Goal: Task Accomplishment & Management: Manage account settings

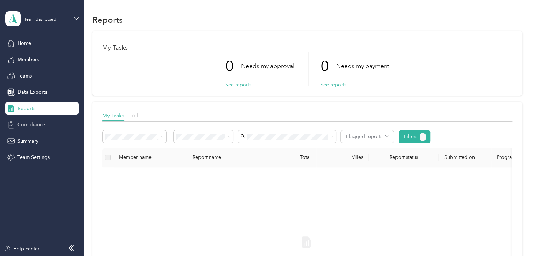
click at [35, 125] on span "Compliance" at bounding box center [32, 124] width 28 height 7
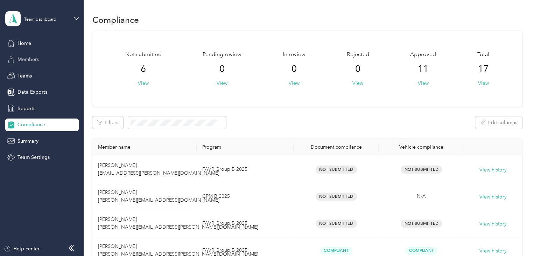
click at [28, 58] on span "Members" at bounding box center [28, 59] width 21 height 7
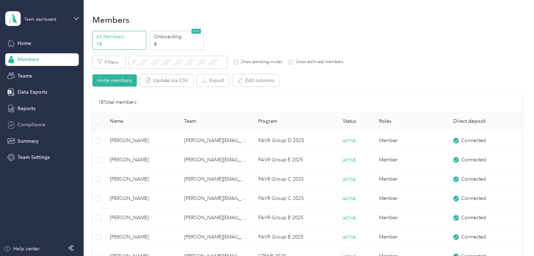
click at [22, 121] on span "Compliance" at bounding box center [32, 124] width 28 height 7
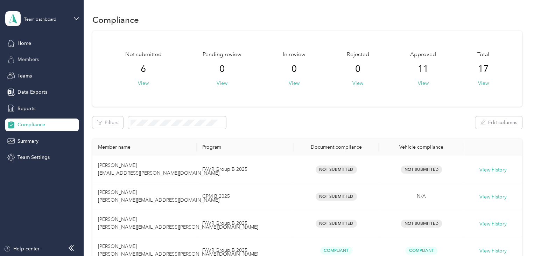
click at [31, 54] on div "Members" at bounding box center [42, 59] width 74 height 13
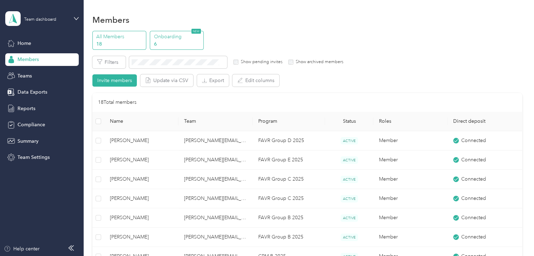
click at [180, 41] on p "6" at bounding box center [178, 43] width 48 height 7
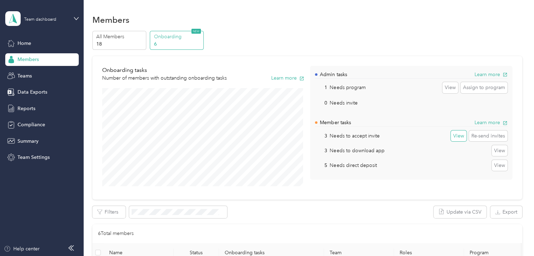
click at [456, 134] on button "View" at bounding box center [459, 135] width 16 height 11
click at [446, 87] on button "View" at bounding box center [450, 87] width 16 height 11
click at [480, 89] on button "Assign to program" at bounding box center [484, 87] width 47 height 11
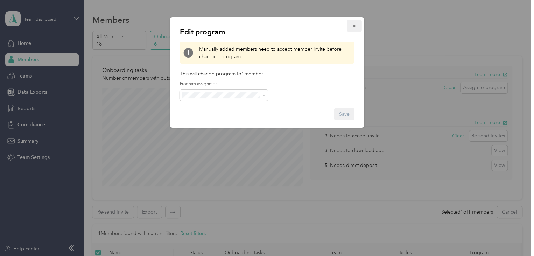
click at [353, 25] on icon "button" at bounding box center [354, 26] width 3 height 3
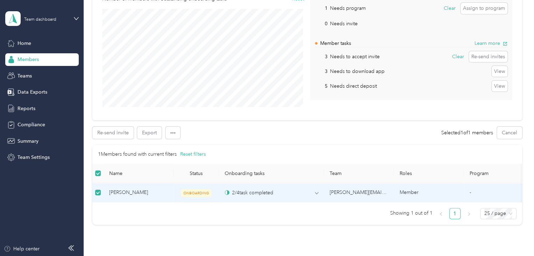
scroll to position [70, 0]
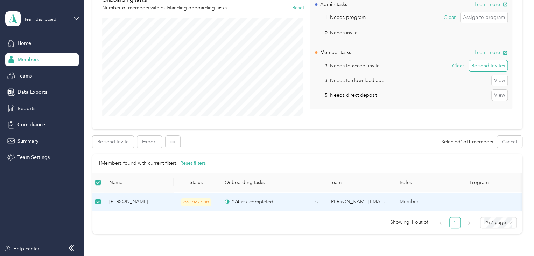
click at [486, 64] on button "Re-send invites" at bounding box center [488, 65] width 39 height 11
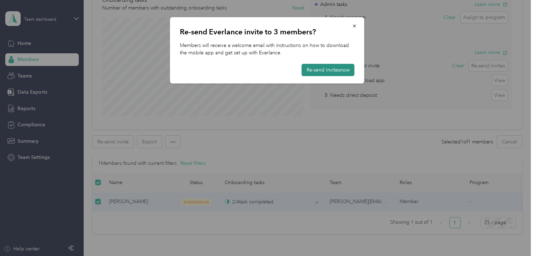
click at [332, 70] on button "Re-send invites now" at bounding box center [328, 70] width 53 height 12
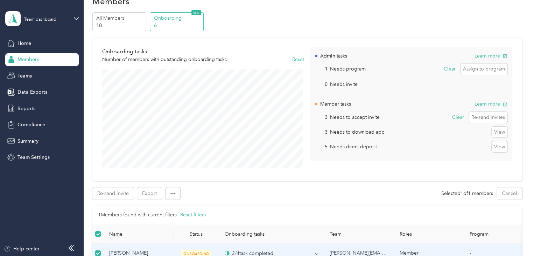
scroll to position [0, 0]
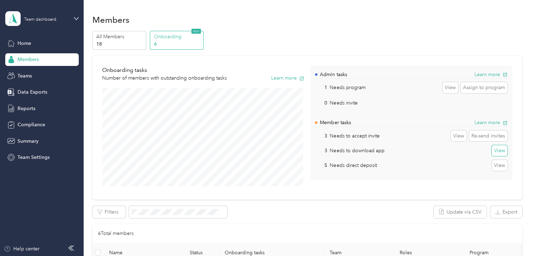
click at [499, 149] on button "View" at bounding box center [500, 150] width 16 height 11
click at [503, 74] on icon "button" at bounding box center [505, 74] width 5 height 5
click at [479, 85] on button "Assign to program" at bounding box center [484, 87] width 47 height 11
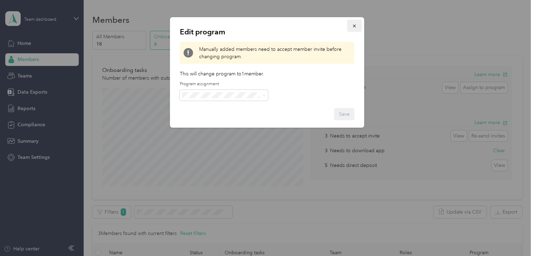
click at [355, 26] on icon "button" at bounding box center [354, 26] width 3 height 3
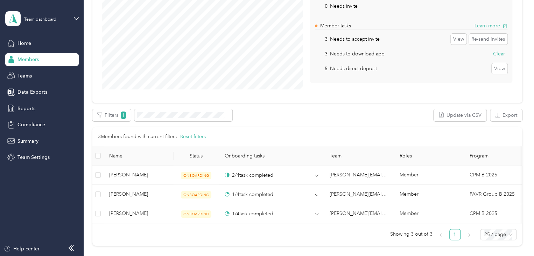
scroll to position [105, 0]
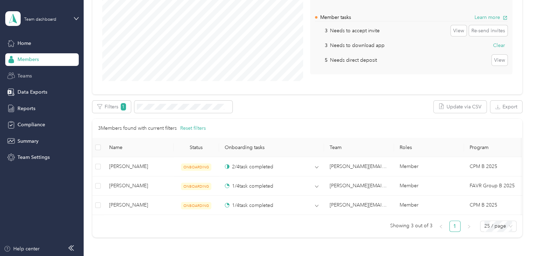
click at [27, 78] on span "Teams" at bounding box center [25, 75] width 14 height 7
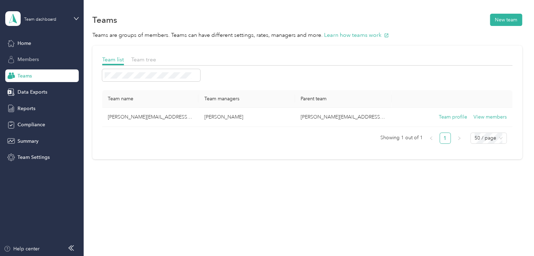
click at [29, 59] on span "Members" at bounding box center [28, 59] width 21 height 7
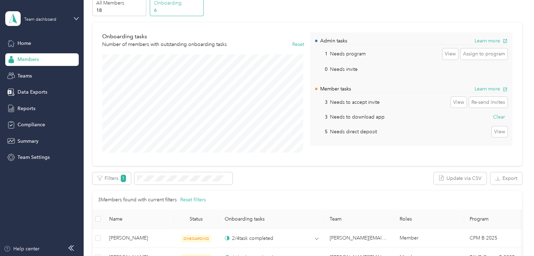
scroll to position [105, 0]
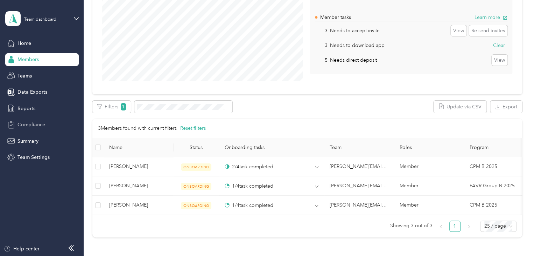
click at [28, 125] on span "Compliance" at bounding box center [32, 124] width 28 height 7
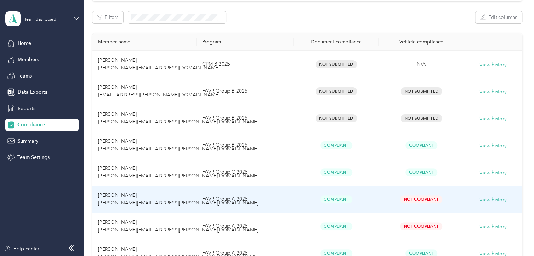
scroll to position [105, 0]
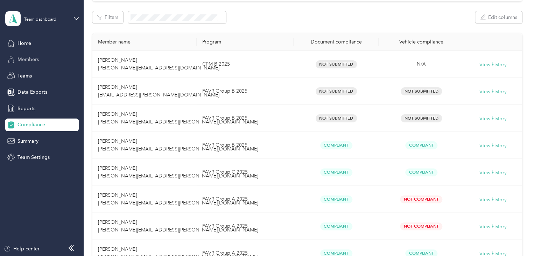
click at [35, 59] on span "Members" at bounding box center [28, 59] width 21 height 7
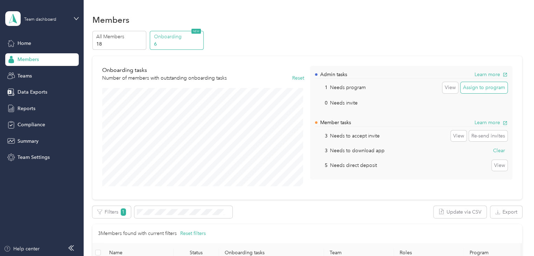
click at [486, 85] on button "Assign to program" at bounding box center [484, 87] width 47 height 11
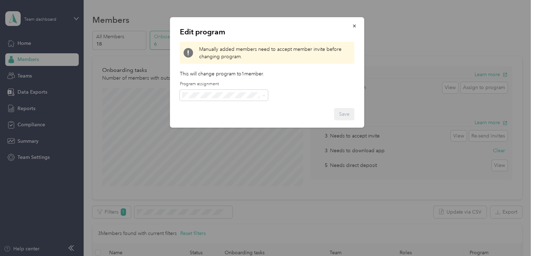
click at [215, 168] on span "FAVR Group B 2025 (FAVR)" at bounding box center [214, 169] width 61 height 6
click at [343, 108] on button "Save" at bounding box center [344, 114] width 20 height 12
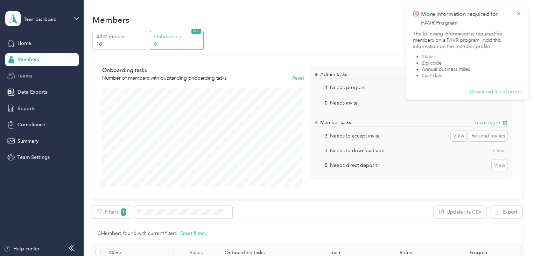
click at [18, 76] on span "Teams" at bounding box center [25, 75] width 14 height 7
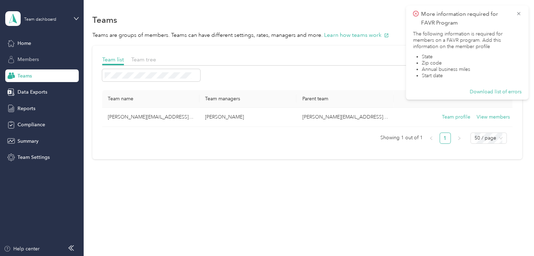
click at [29, 55] on div "Members" at bounding box center [42, 59] width 74 height 13
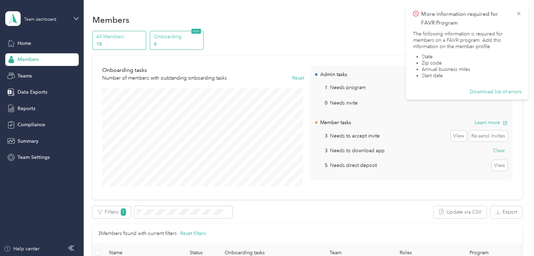
click at [122, 43] on p "18" at bounding box center [120, 43] width 48 height 7
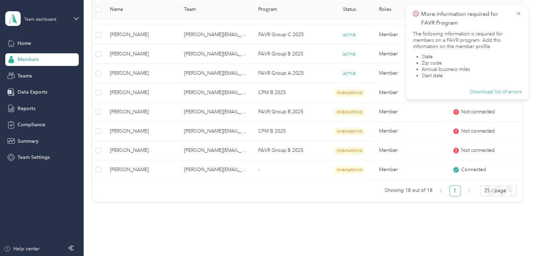
scroll to position [315, 0]
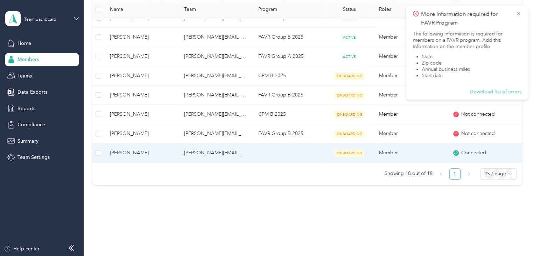
click at [128, 150] on span "[PERSON_NAME]" at bounding box center [141, 153] width 63 height 8
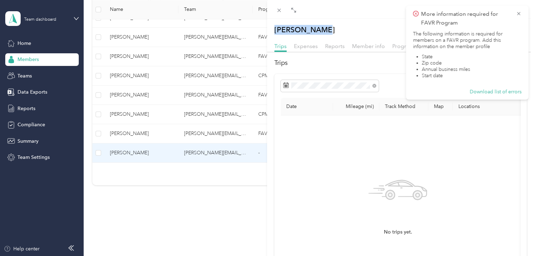
drag, startPoint x: 379, startPoint y: 21, endPoint x: 329, endPoint y: 18, distance: 50.2
click at [329, 18] on div "[PERSON_NAME] Archive Trips Expenses Reports Member info Program Commute Rates …" at bounding box center [400, 137] width 267 height 274
click at [517, 15] on icon at bounding box center [519, 14] width 6 height 6
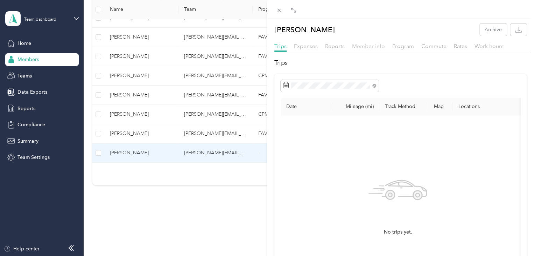
click at [360, 49] on span "Member info" at bounding box center [368, 46] width 33 height 7
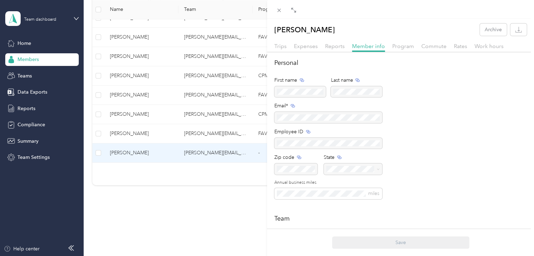
scroll to position [35, 0]
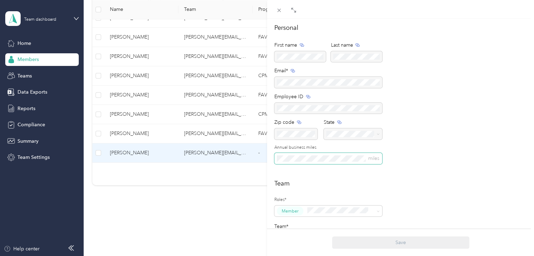
click at [275, 155] on span "miles" at bounding box center [328, 158] width 108 height 11
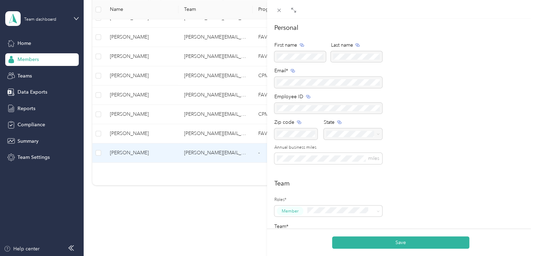
click at [396, 168] on div "Personal First name Last name Email* Employee ID Zip code State Annual business…" at bounding box center [400, 97] width 252 height 149
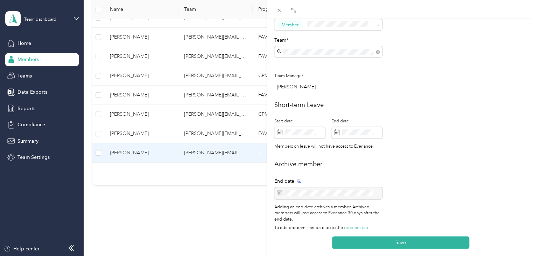
scroll to position [236, 0]
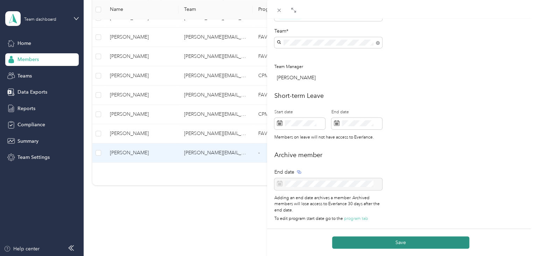
click at [403, 243] on button "Save" at bounding box center [400, 242] width 137 height 12
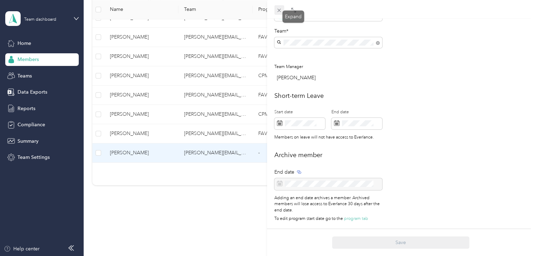
click at [279, 10] on icon at bounding box center [280, 11] width 4 height 4
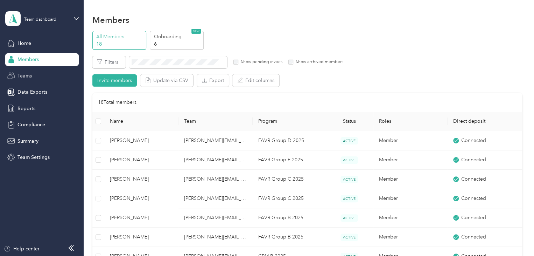
click at [30, 77] on span "Teams" at bounding box center [25, 75] width 14 height 7
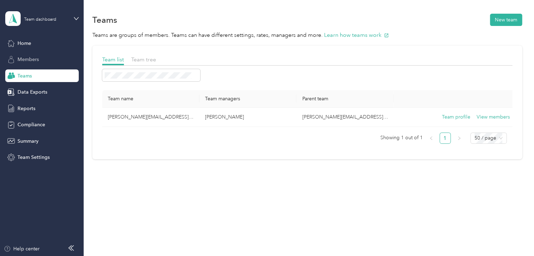
click at [34, 59] on span "Members" at bounding box center [28, 59] width 21 height 7
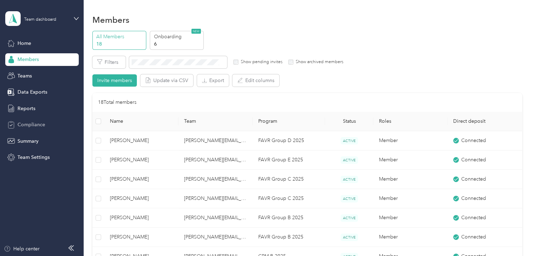
click at [29, 121] on span "Compliance" at bounding box center [32, 124] width 28 height 7
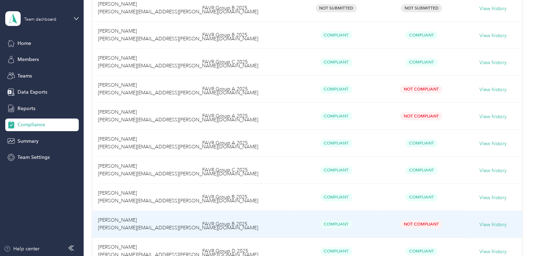
scroll to position [207, 0]
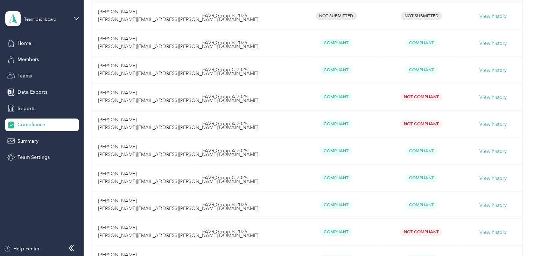
click at [27, 76] on span "Teams" at bounding box center [25, 75] width 14 height 7
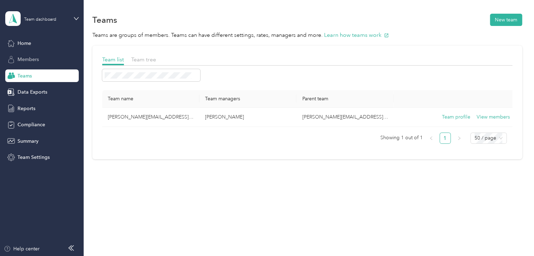
click at [29, 58] on span "Members" at bounding box center [28, 59] width 21 height 7
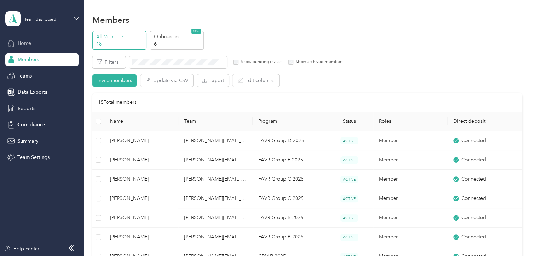
click at [39, 40] on div "Home" at bounding box center [42, 43] width 74 height 13
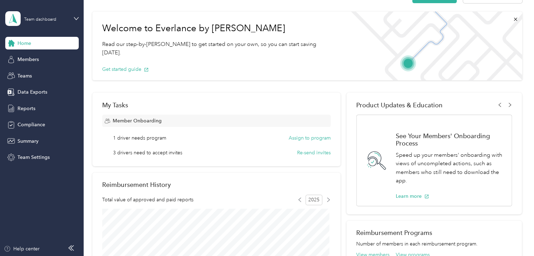
scroll to position [35, 0]
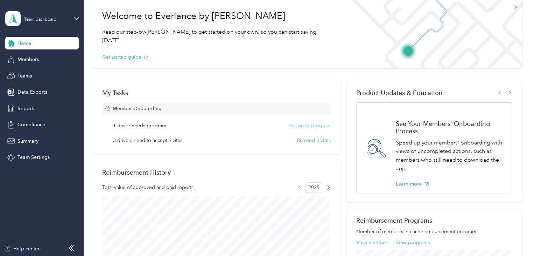
click at [303, 127] on button "Assign to program" at bounding box center [310, 125] width 42 height 7
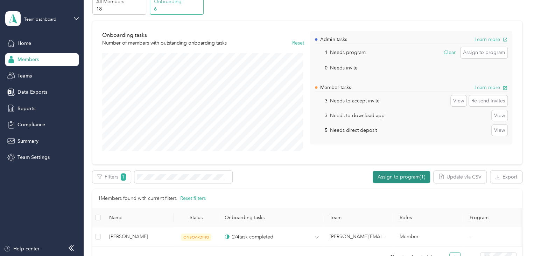
click at [397, 174] on button "Assign to program (1)" at bounding box center [401, 176] width 57 height 12
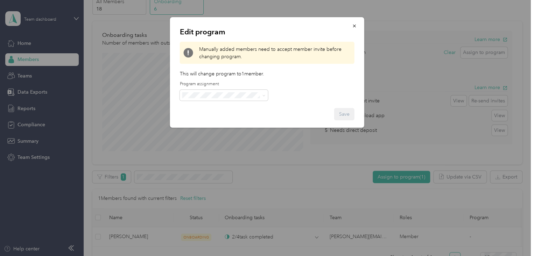
click at [204, 169] on span "FAVR Group B 2025 (FAVR)" at bounding box center [214, 167] width 61 height 6
click at [344, 114] on button "Save" at bounding box center [344, 114] width 20 height 12
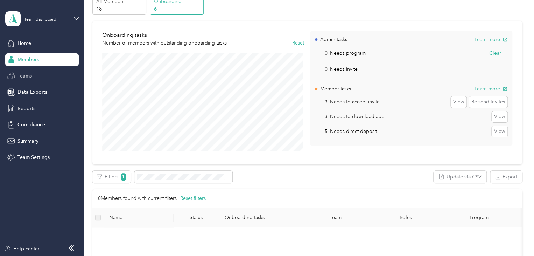
click at [26, 76] on span "Teams" at bounding box center [25, 75] width 14 height 7
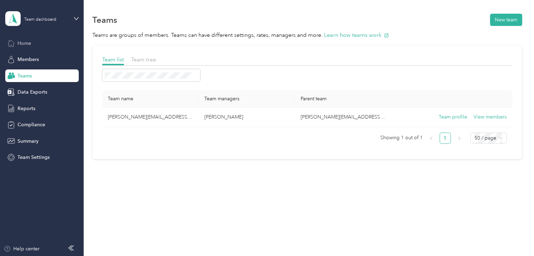
click at [31, 46] on div "Home" at bounding box center [42, 43] width 74 height 13
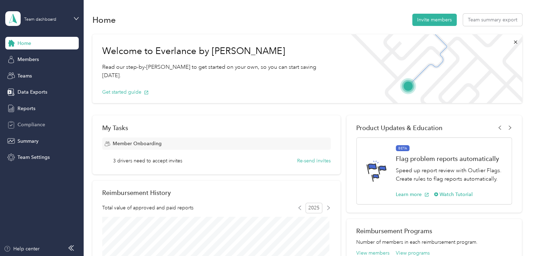
click at [29, 125] on span "Compliance" at bounding box center [32, 124] width 28 height 7
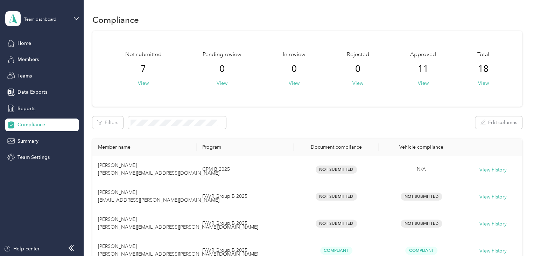
drag, startPoint x: 22, startPoint y: 41, endPoint x: 58, endPoint y: 51, distance: 38.0
click at [21, 41] on span "Home" at bounding box center [25, 43] width 14 height 7
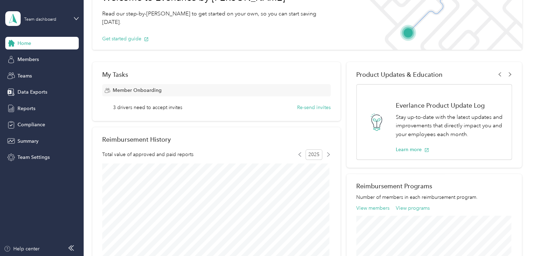
scroll to position [51, 0]
